Goal: Use online tool/utility: Utilize a website feature to perform a specific function

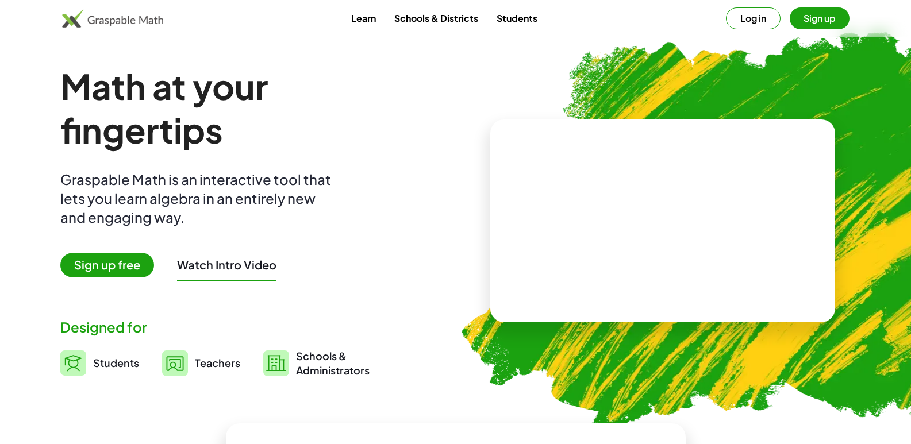
click at [742, 12] on button "Log in" at bounding box center [753, 18] width 55 height 22
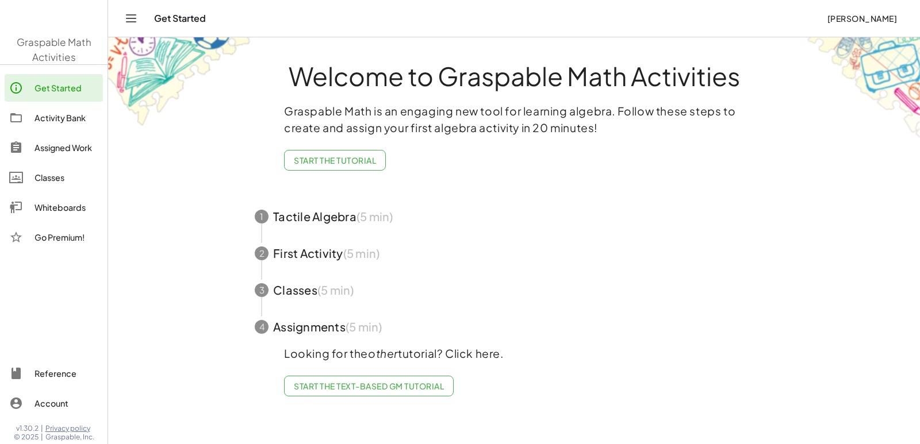
click at [140, 275] on main "Welcome to Graspable Math Activities Graspable Math is an engaging new tool for…" at bounding box center [514, 222] width 812 height 444
click at [37, 33] on img at bounding box center [54, 18] width 108 height 49
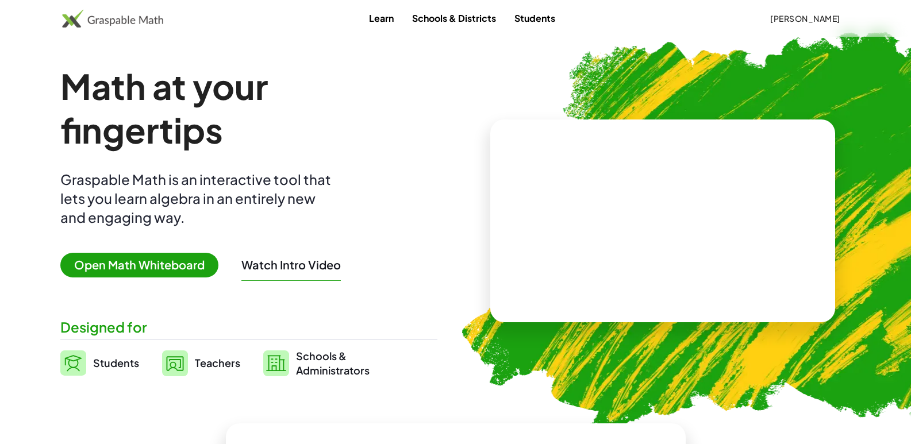
click at [121, 272] on span "Open Math Whiteboard" at bounding box center [139, 265] width 158 height 25
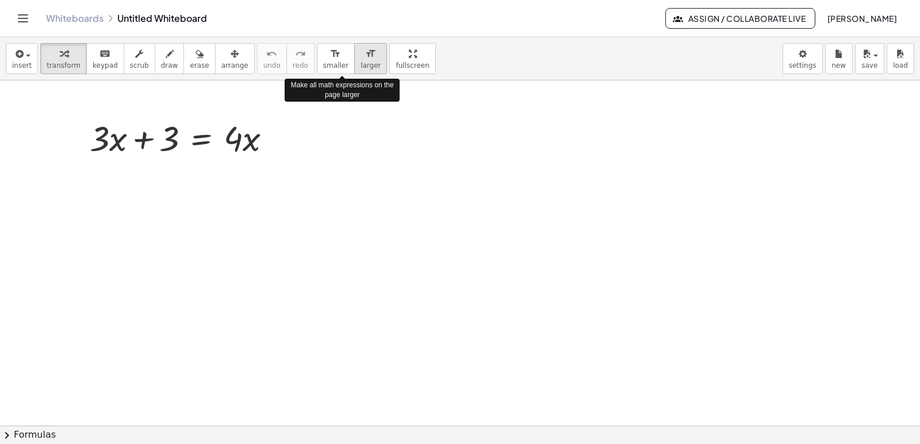
click at [361, 62] on span "larger" at bounding box center [371, 66] width 20 height 8
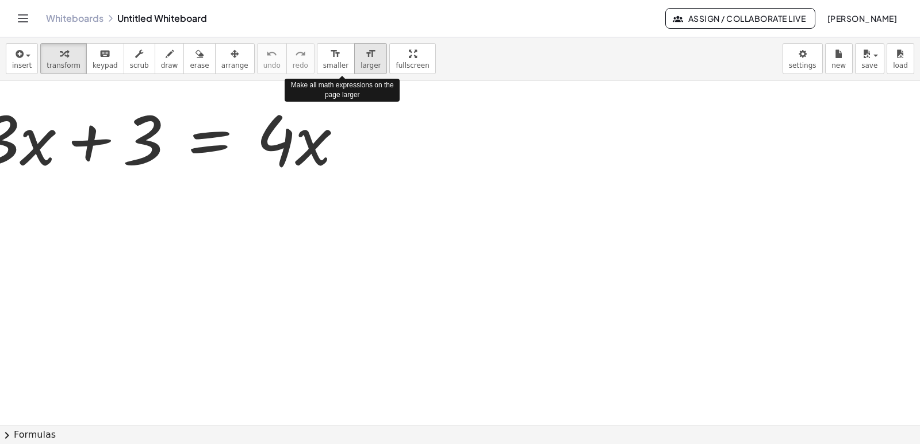
click at [361, 62] on span "larger" at bounding box center [371, 66] width 20 height 8
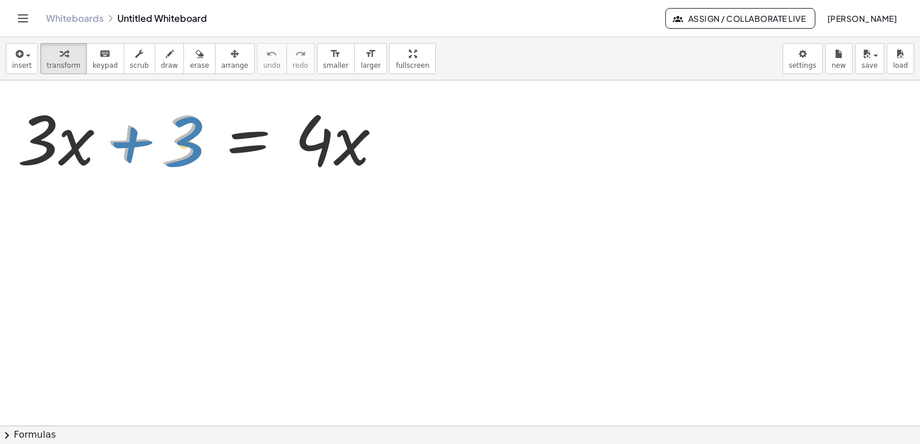
click at [163, 140] on div at bounding box center [204, 137] width 385 height 89
click at [799, 70] on body "Graspable Math Activities Get Started Activity Bank Assigned Work Classes White…" at bounding box center [460, 222] width 920 height 444
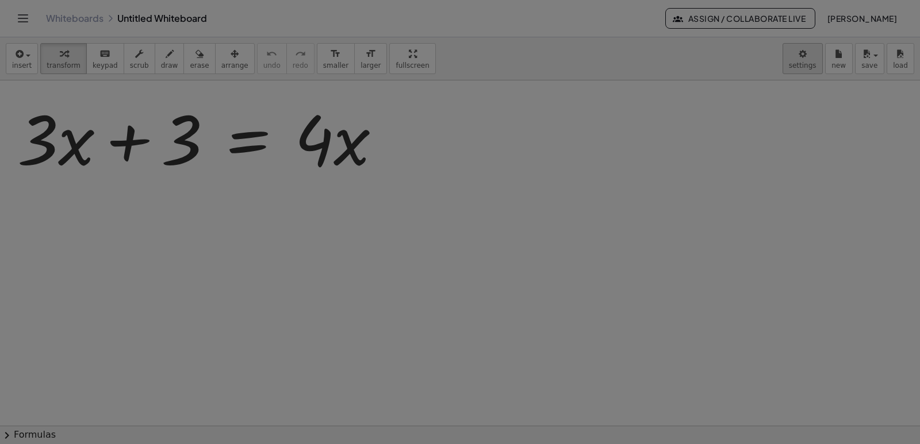
click at [806, 60] on div at bounding box center [460, 222] width 920 height 444
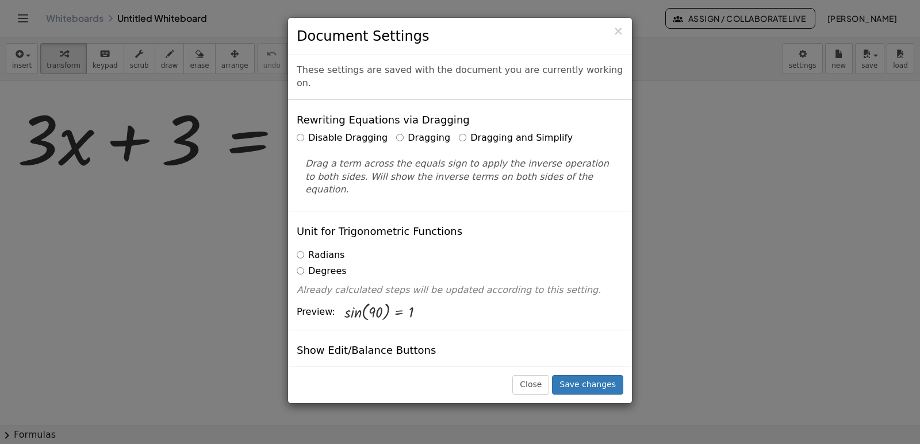
click at [520, 132] on label "Dragging and Simplify" at bounding box center [516, 138] width 114 height 13
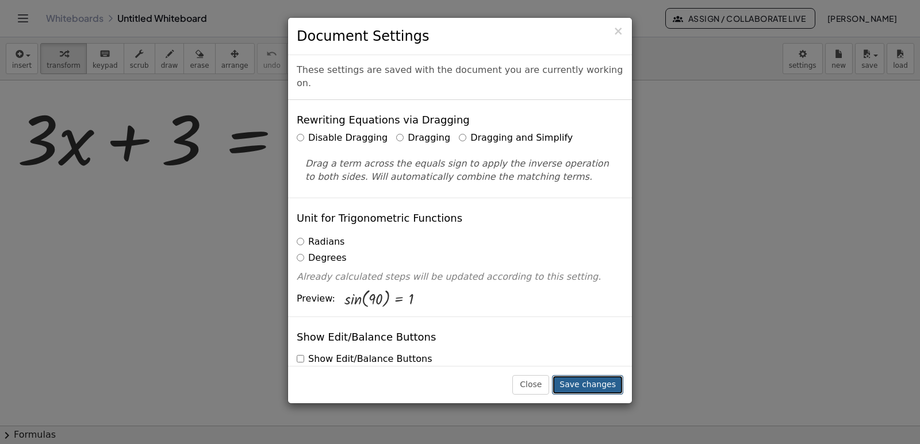
click at [600, 388] on button "Save changes" at bounding box center [587, 385] width 71 height 20
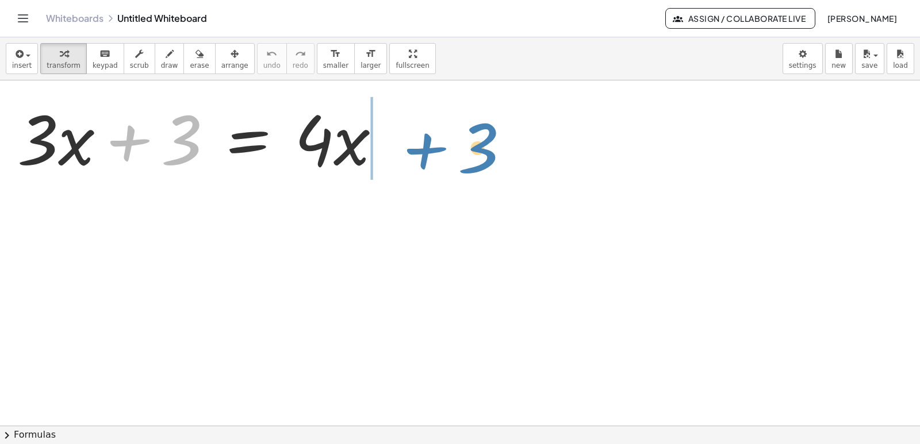
drag, startPoint x: 187, startPoint y: 150, endPoint x: 472, endPoint y: 156, distance: 284.7
click at [471, 155] on div "+ 3 + · 3 · x + 3 = · 4 · x" at bounding box center [460, 426] width 920 height 691
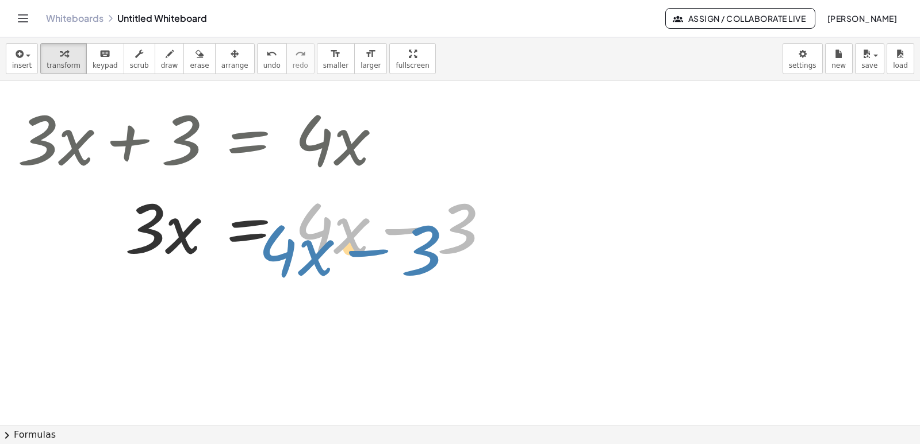
drag, startPoint x: 352, startPoint y: 238, endPoint x: 344, endPoint y: 261, distance: 24.2
click at [340, 261] on div at bounding box center [258, 226] width 492 height 89
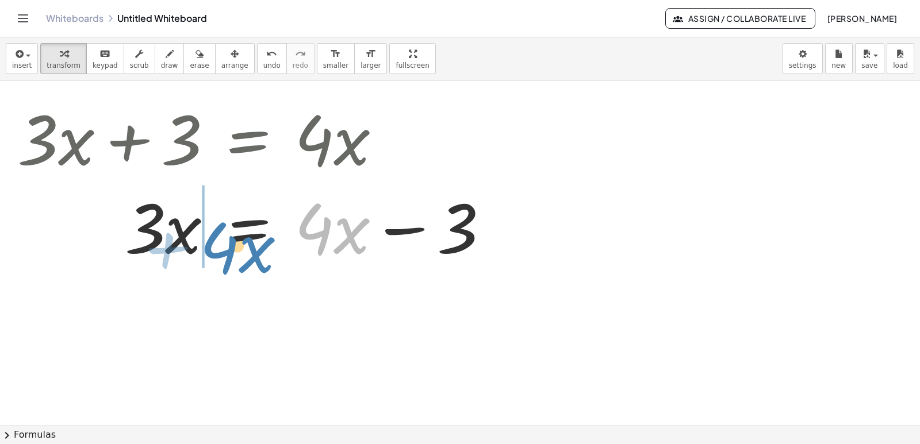
drag, startPoint x: 352, startPoint y: 237, endPoint x: 258, endPoint y: 256, distance: 96.2
click at [258, 256] on div at bounding box center [252, 226] width 480 height 89
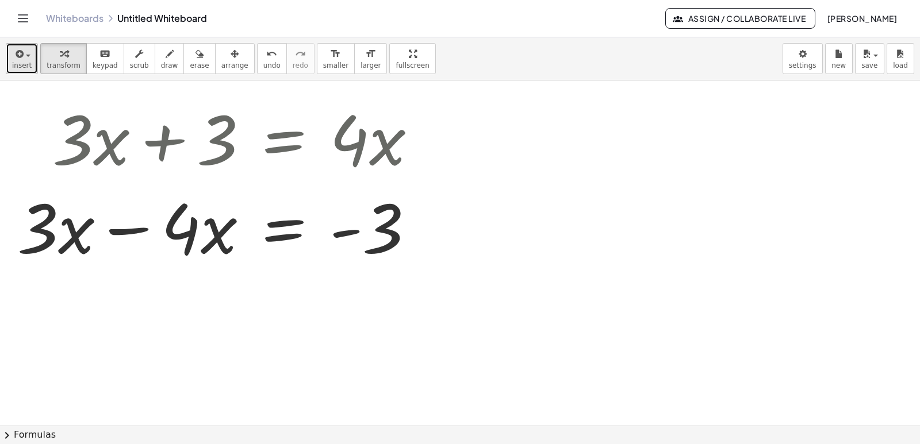
click at [24, 66] on span "insert" at bounding box center [22, 66] width 20 height 8
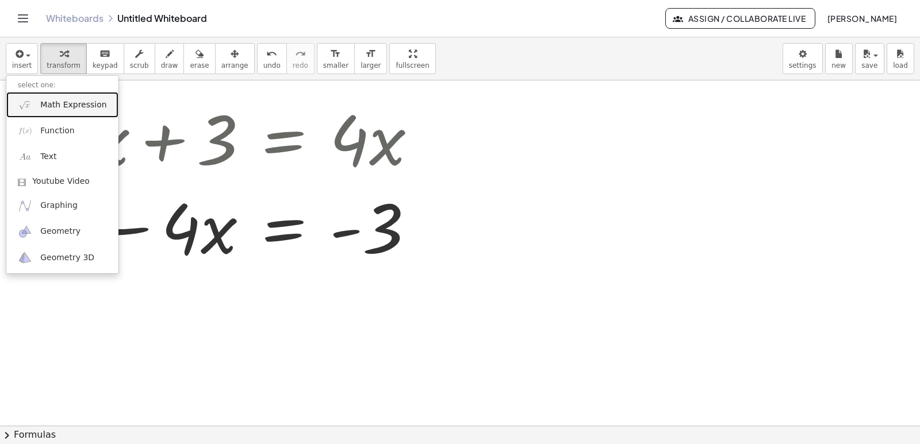
click at [59, 104] on span "Math Expression" at bounding box center [73, 105] width 66 height 12
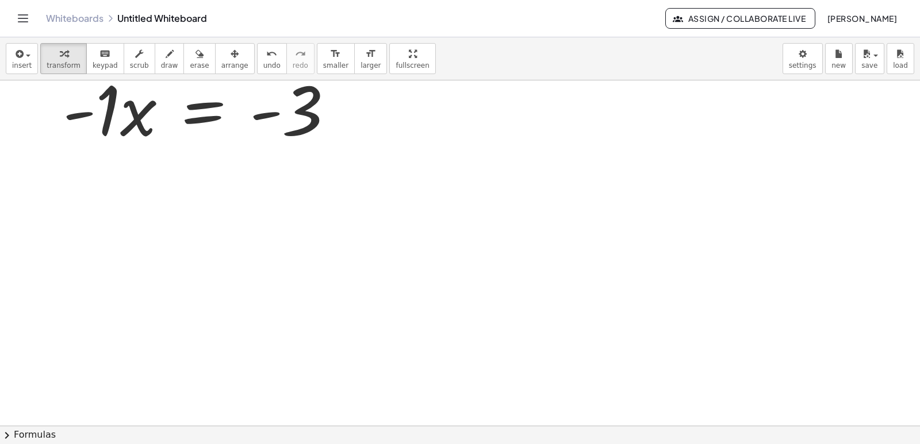
scroll to position [245, 0]
drag, startPoint x: 102, startPoint y: 110, endPoint x: 298, endPoint y: 198, distance: 214.9
click at [298, 198] on div "+ · 3 · x + 3 = · 4 · x · 3 · x = + · 4 · x − 3 · 3 · x 3 = · 4 · x - + − · - 1…" at bounding box center [460, 181] width 920 height 691
drag, startPoint x: 106, startPoint y: 124, endPoint x: 316, endPoint y: 199, distance: 223.0
click at [316, 199] on div "+ · 3 · x + 3 = · 4 · x · 3 · x = + · 4 · x − 3 · 3 · x 3 = · 4 · x - + − · - 1…" at bounding box center [460, 181] width 920 height 691
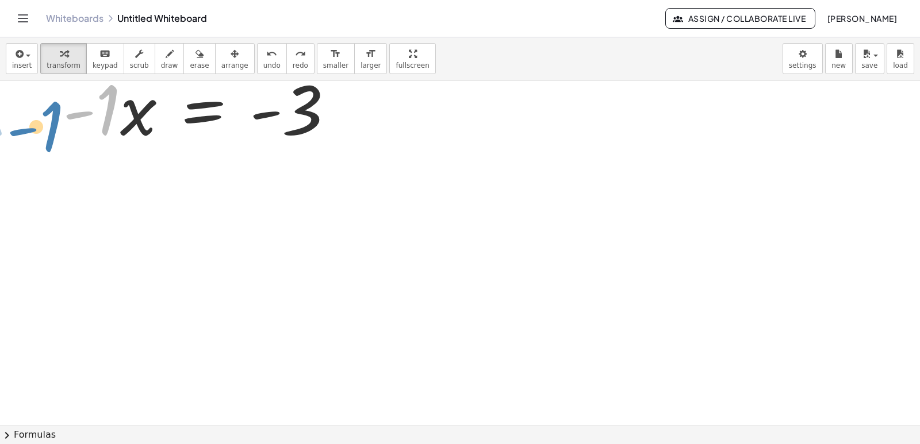
drag, startPoint x: 106, startPoint y: 122, endPoint x: 75, endPoint y: 152, distance: 42.7
click at [75, 152] on div "· - 1 · - 1 · x = - 3" at bounding box center [218, 107] width 346 height 94
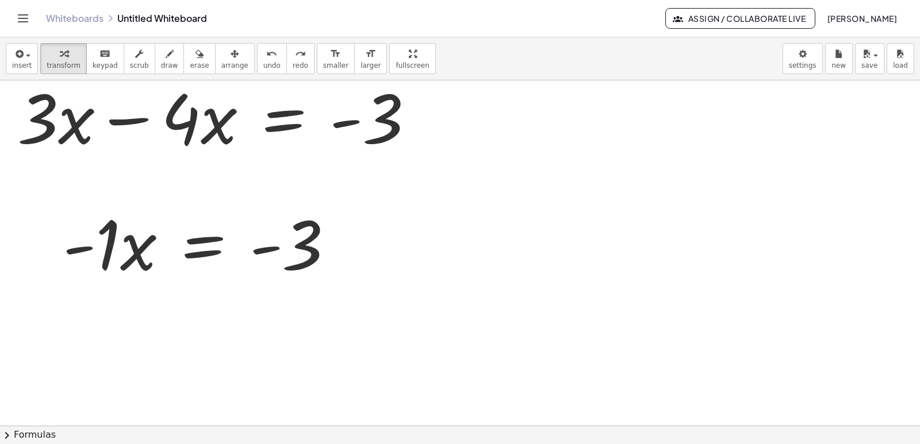
scroll to position [109, 0]
click at [149, 113] on div at bounding box center [222, 116] width 420 height 89
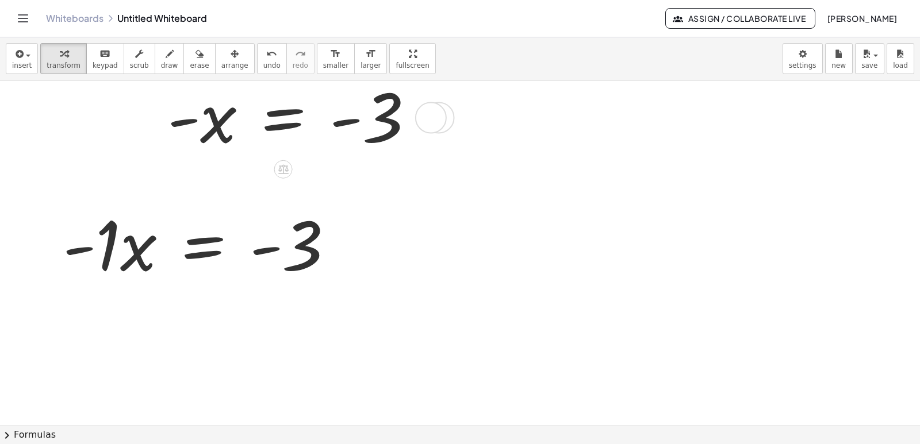
click at [191, 128] on div at bounding box center [239, 116] width 385 height 85
click at [190, 120] on div at bounding box center [239, 116] width 385 height 85
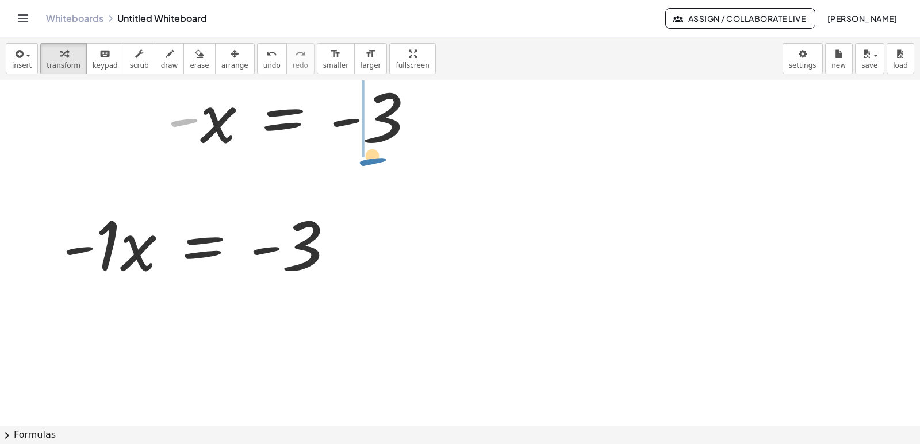
drag, startPoint x: 190, startPoint y: 120, endPoint x: 389, endPoint y: 134, distance: 200.0
click at [389, 134] on div at bounding box center [239, 116] width 385 height 85
click at [360, 127] on div at bounding box center [254, 116] width 415 height 85
click at [360, 127] on div at bounding box center [239, 116] width 385 height 85
